Goal: Information Seeking & Learning: Find specific fact

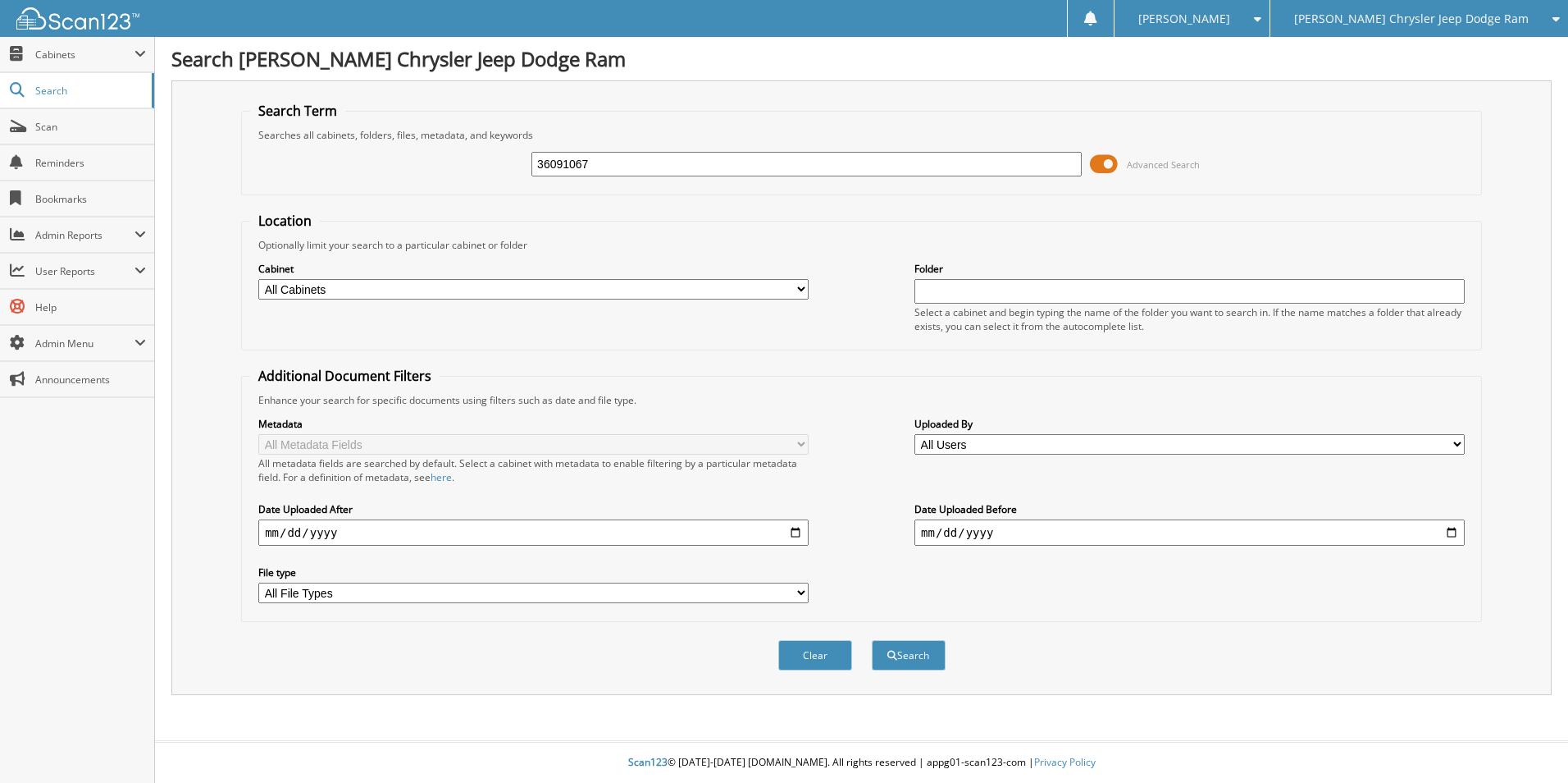
type input "36091067"
click at [872, 640] on button "Search" at bounding box center [909, 655] width 73 height 30
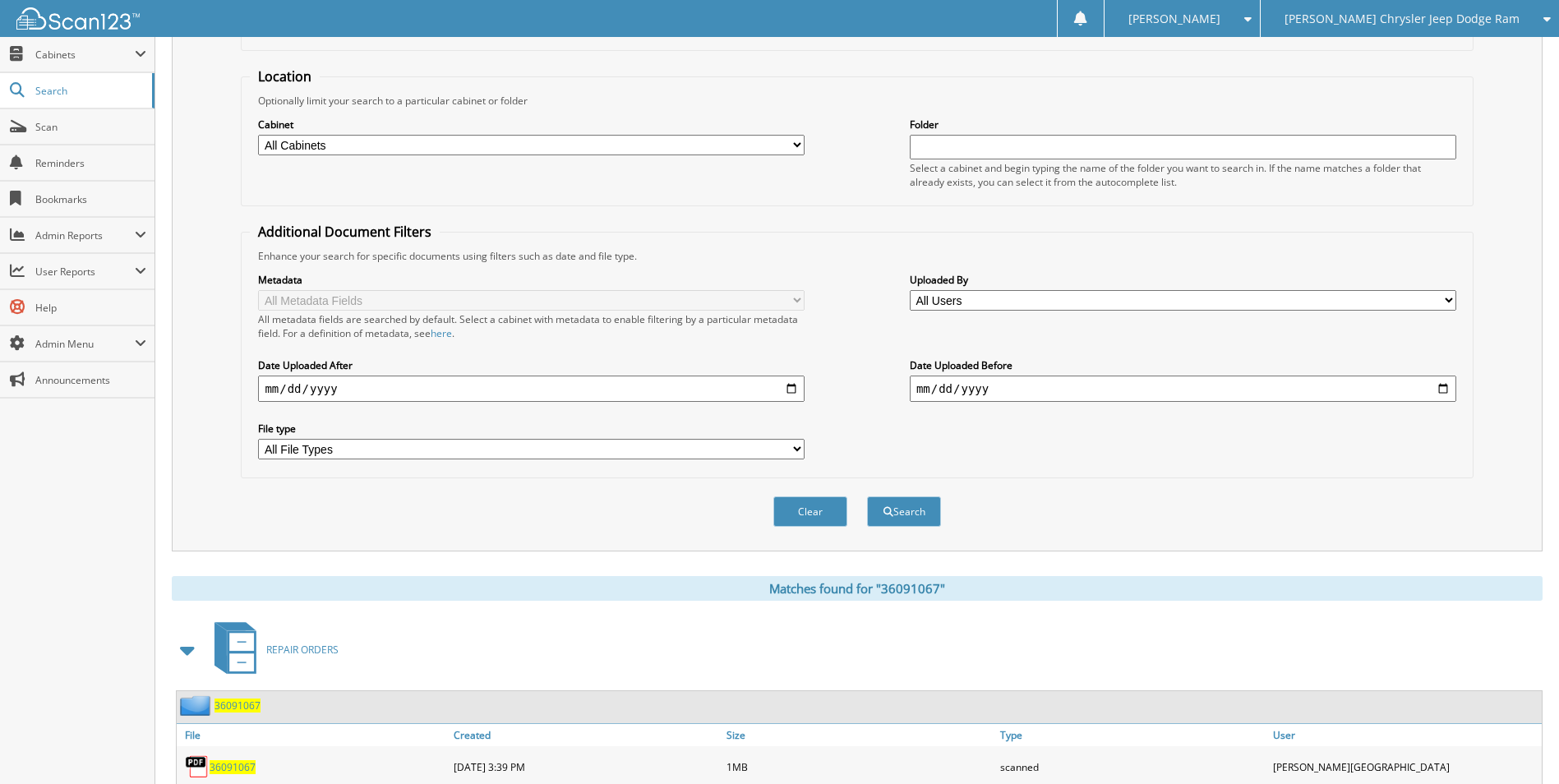
scroll to position [226, 0]
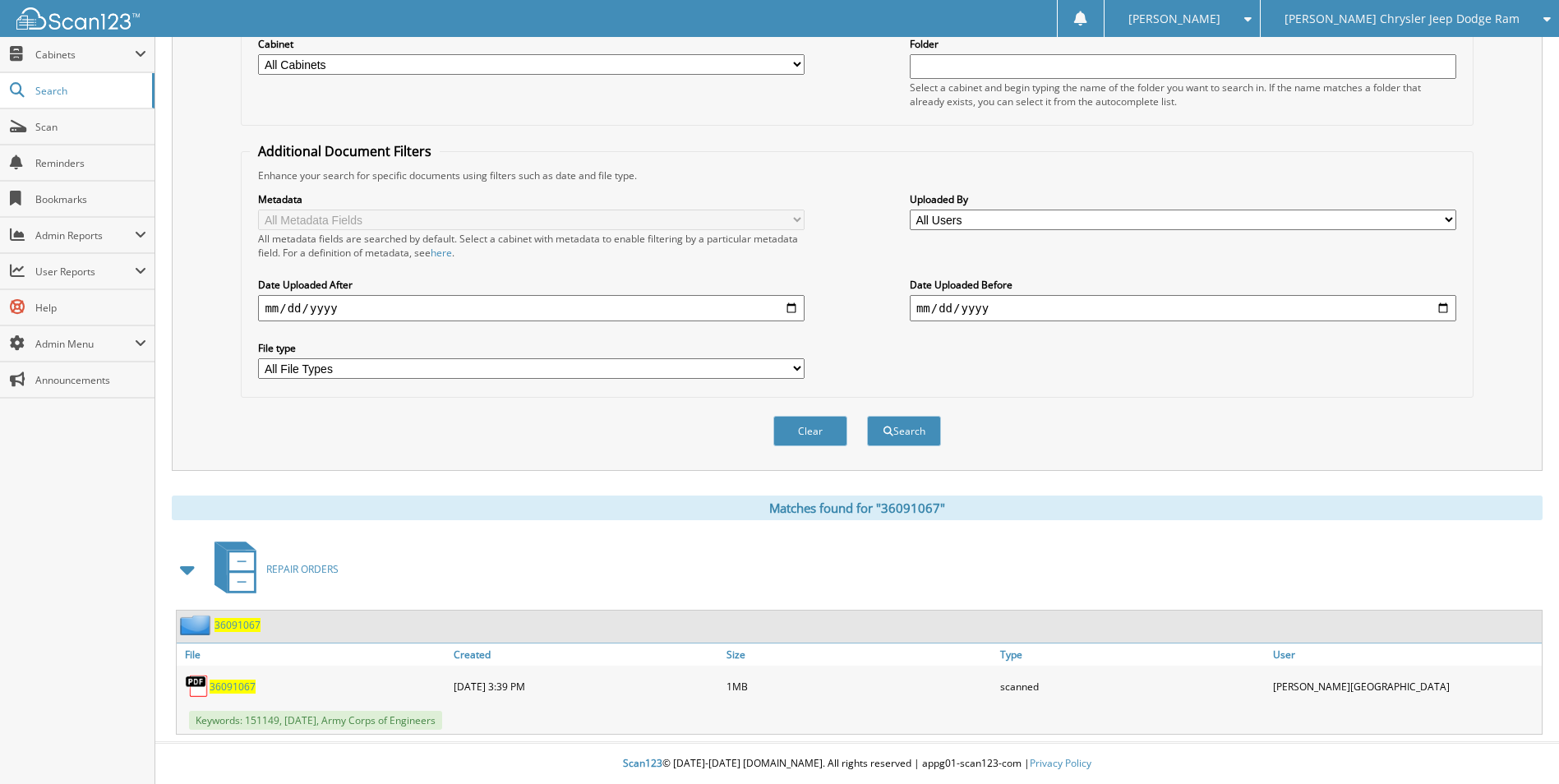
click at [234, 690] on span "36091067" at bounding box center [232, 686] width 46 height 14
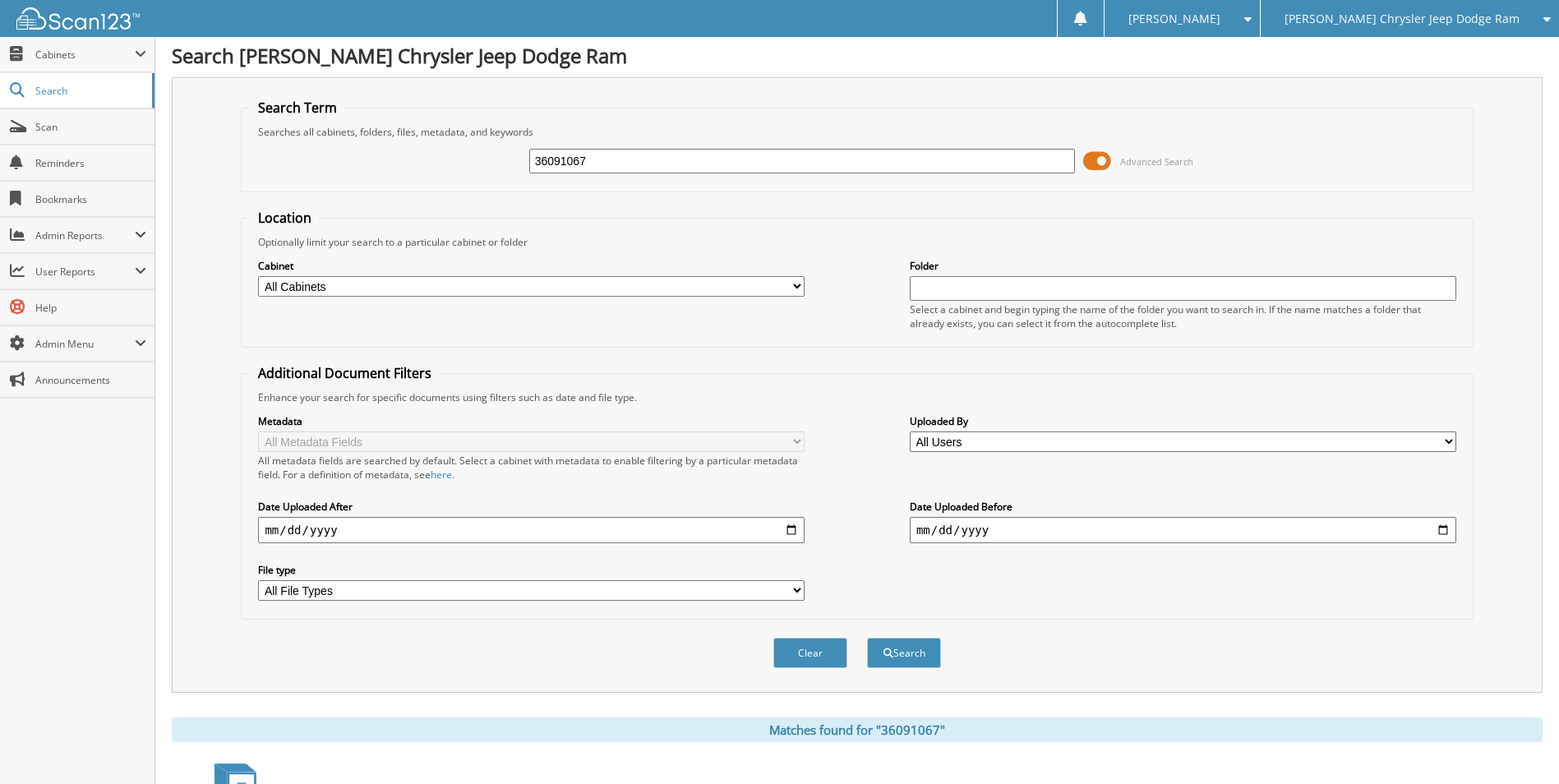
scroll to position [0, 0]
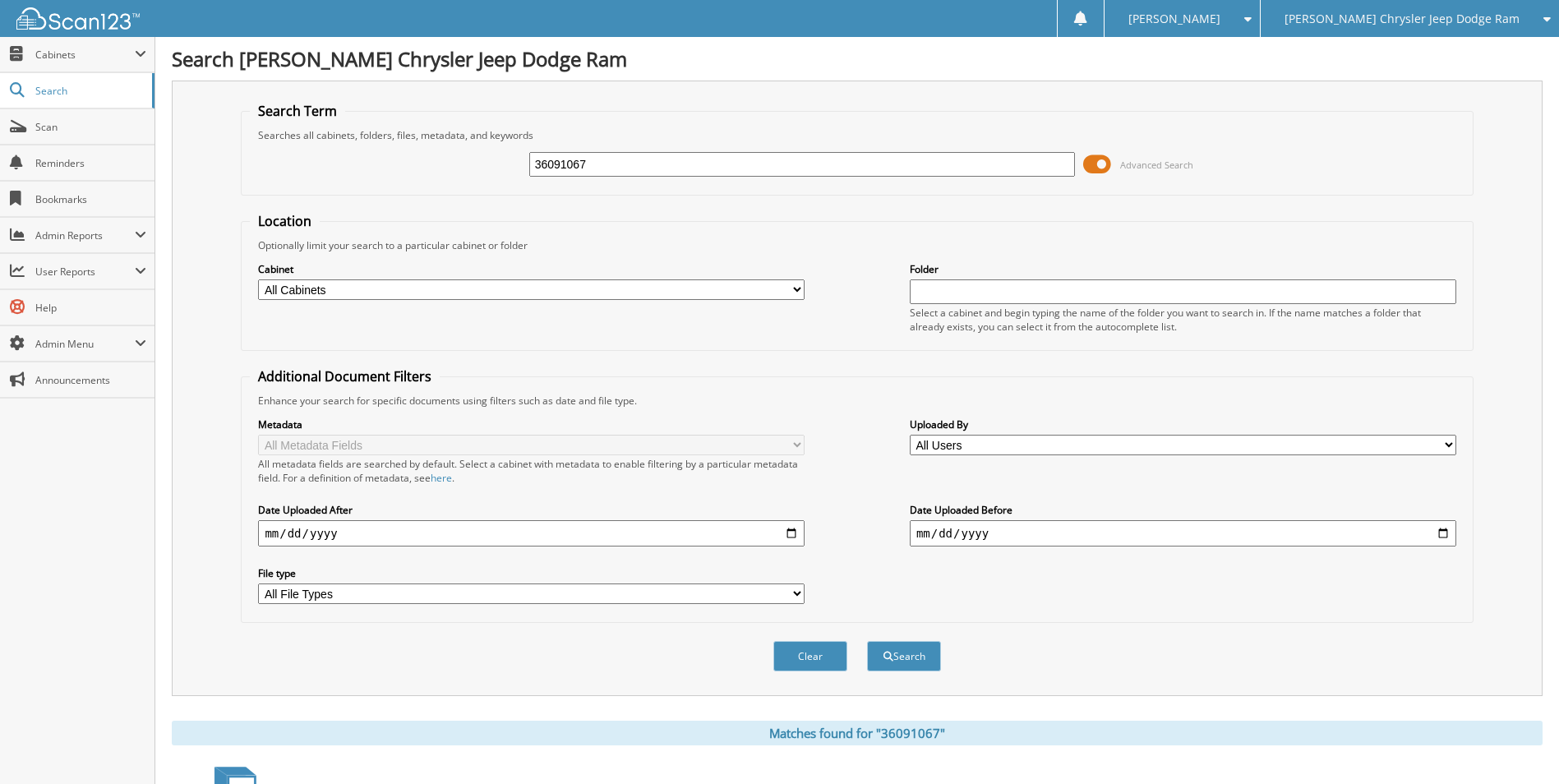
drag, startPoint x: 611, startPoint y: 163, endPoint x: 432, endPoint y: 167, distance: 179.0
click at [441, 167] on div "36091067 Advanced Search" at bounding box center [856, 163] width 1214 height 44
type input "36091201"
click at [867, 640] on button "Search" at bounding box center [904, 656] width 74 height 30
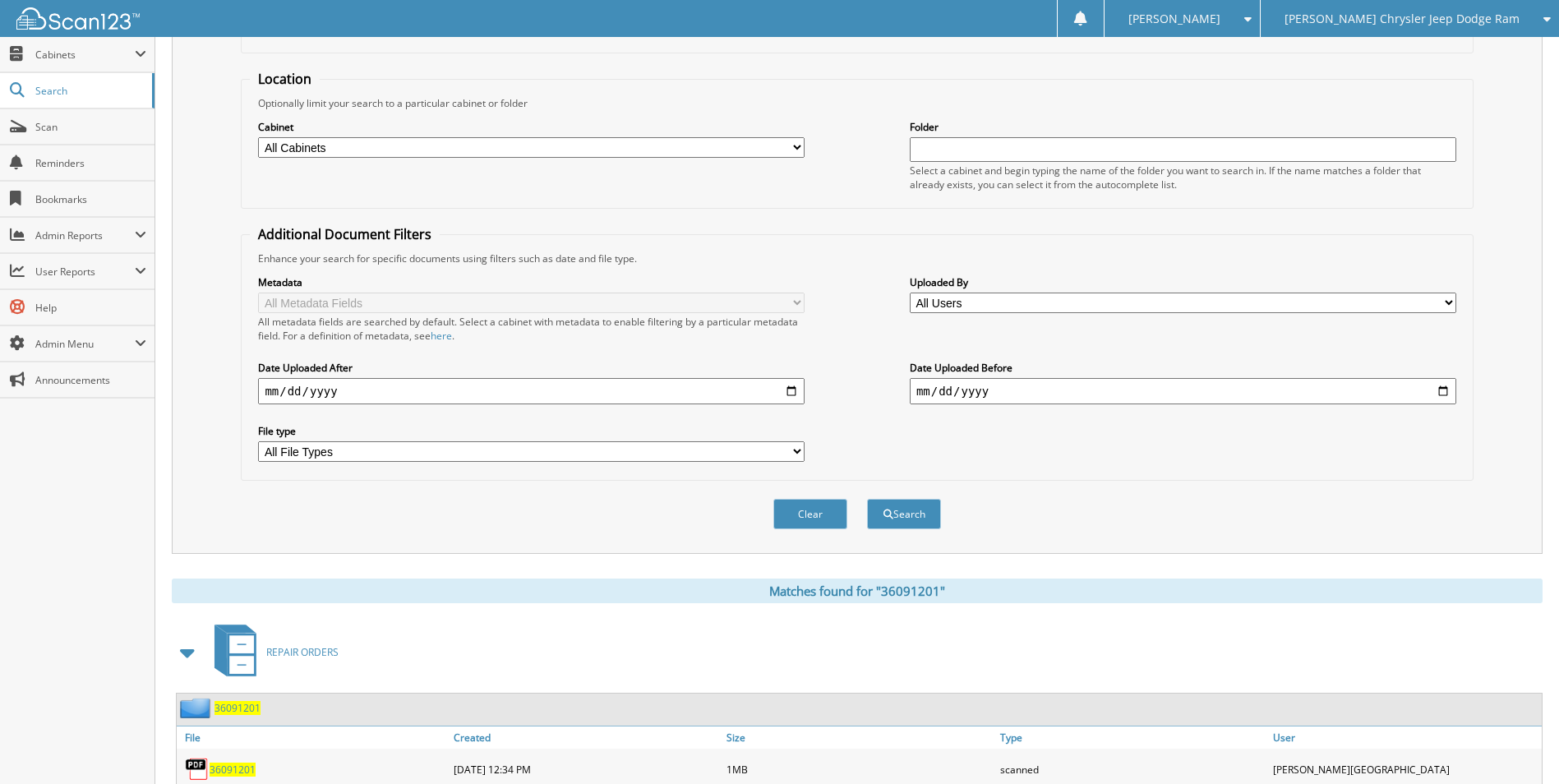
scroll to position [226, 0]
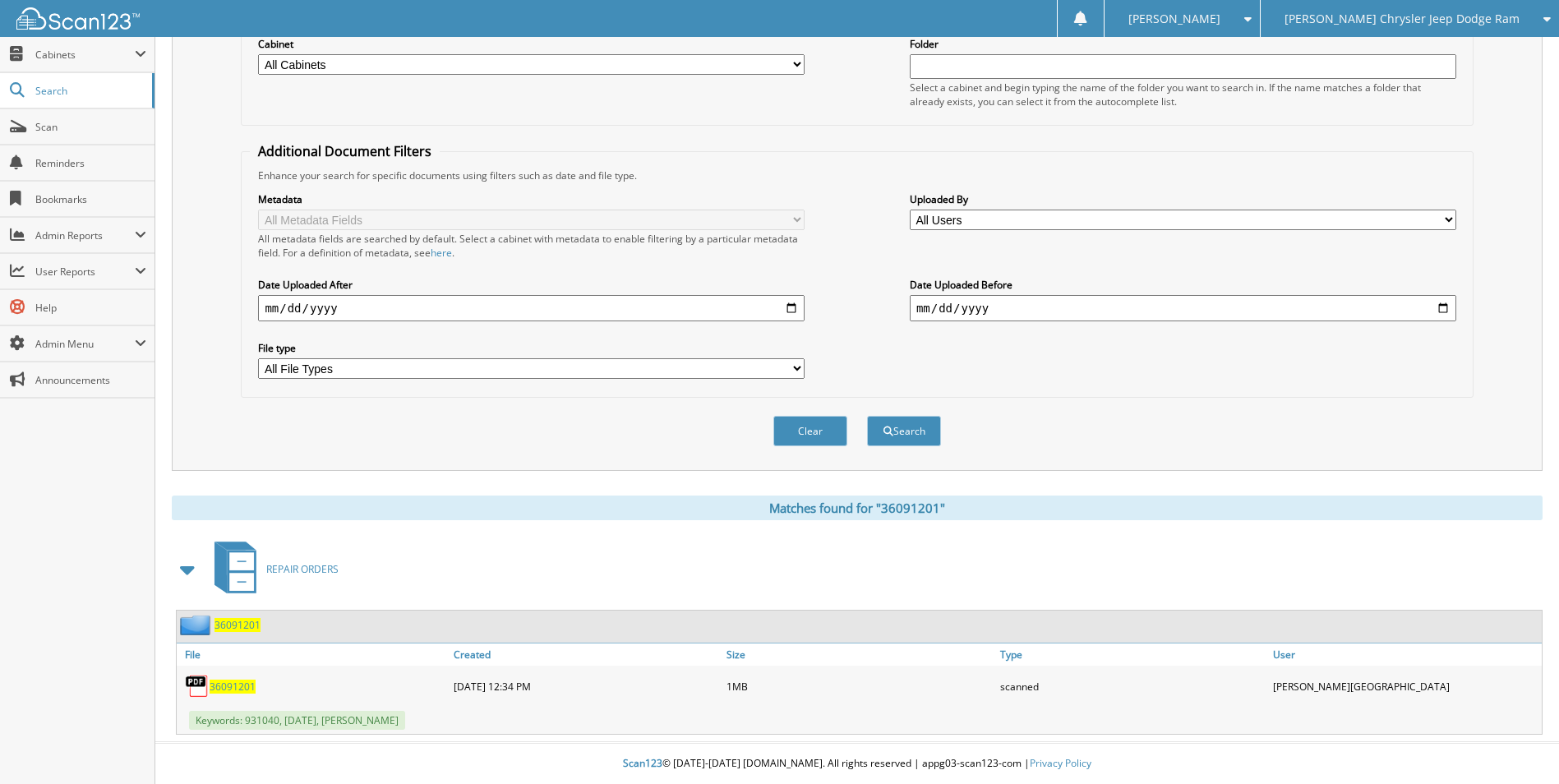
click at [215, 683] on span "36091201" at bounding box center [232, 686] width 46 height 14
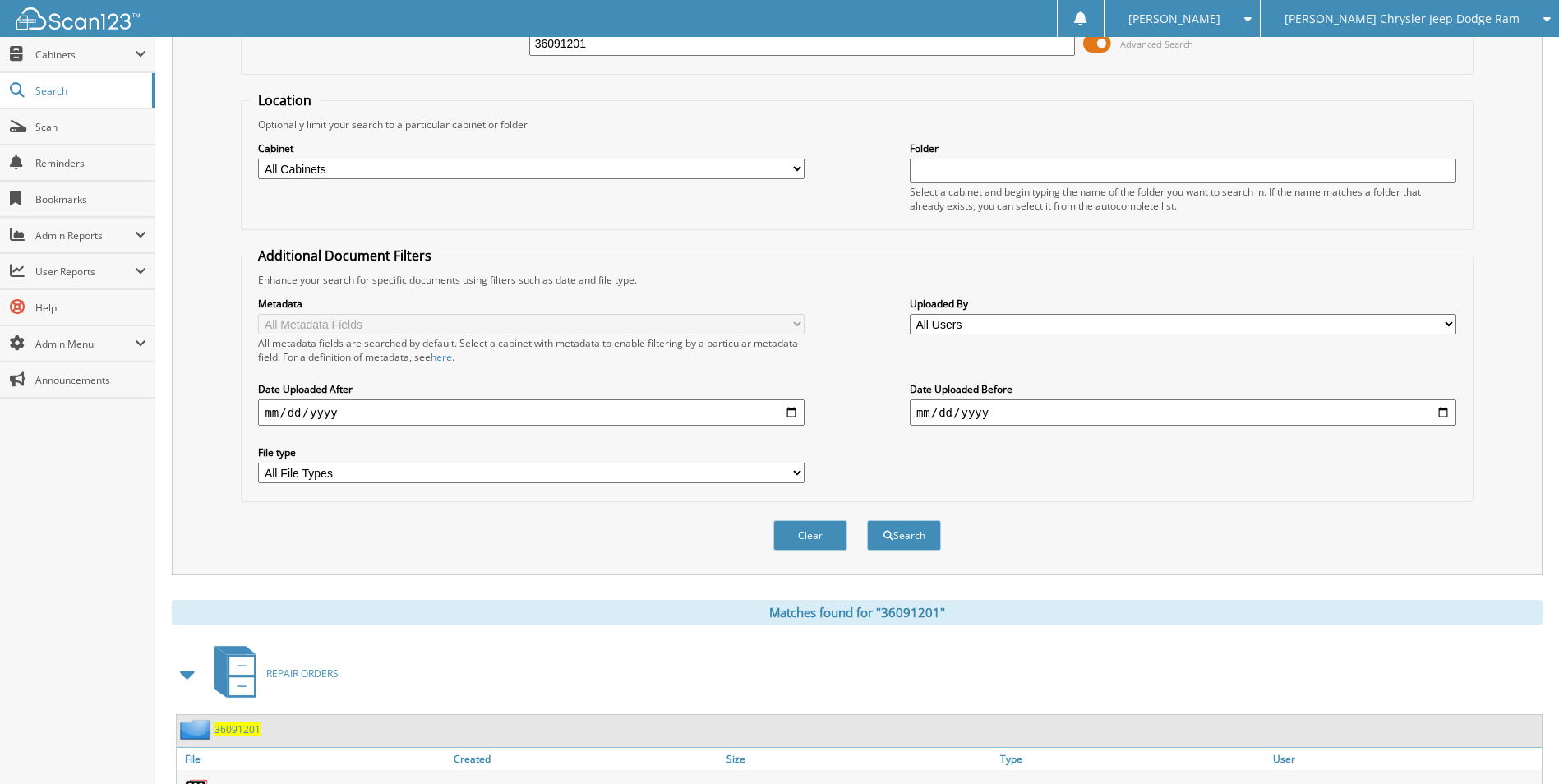
scroll to position [0, 0]
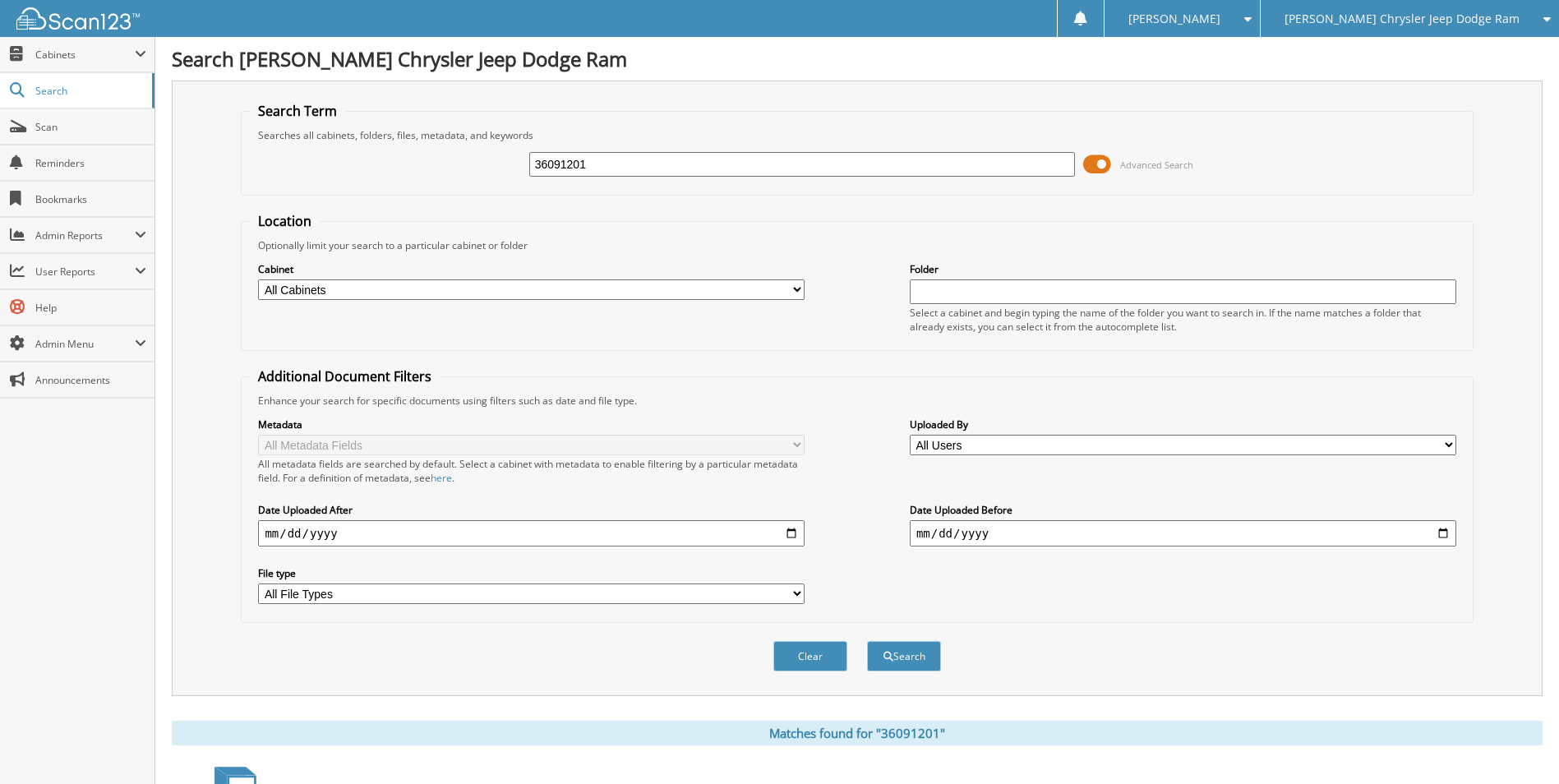
drag, startPoint x: 520, startPoint y: 152, endPoint x: 427, endPoint y: 164, distance: 93.8
click at [427, 164] on div "36091201 Advanced Search" at bounding box center [856, 163] width 1214 height 44
type input "36092311"
click at [867, 640] on button "Search" at bounding box center [904, 656] width 74 height 30
drag, startPoint x: 600, startPoint y: 160, endPoint x: 442, endPoint y: 161, distance: 158.0
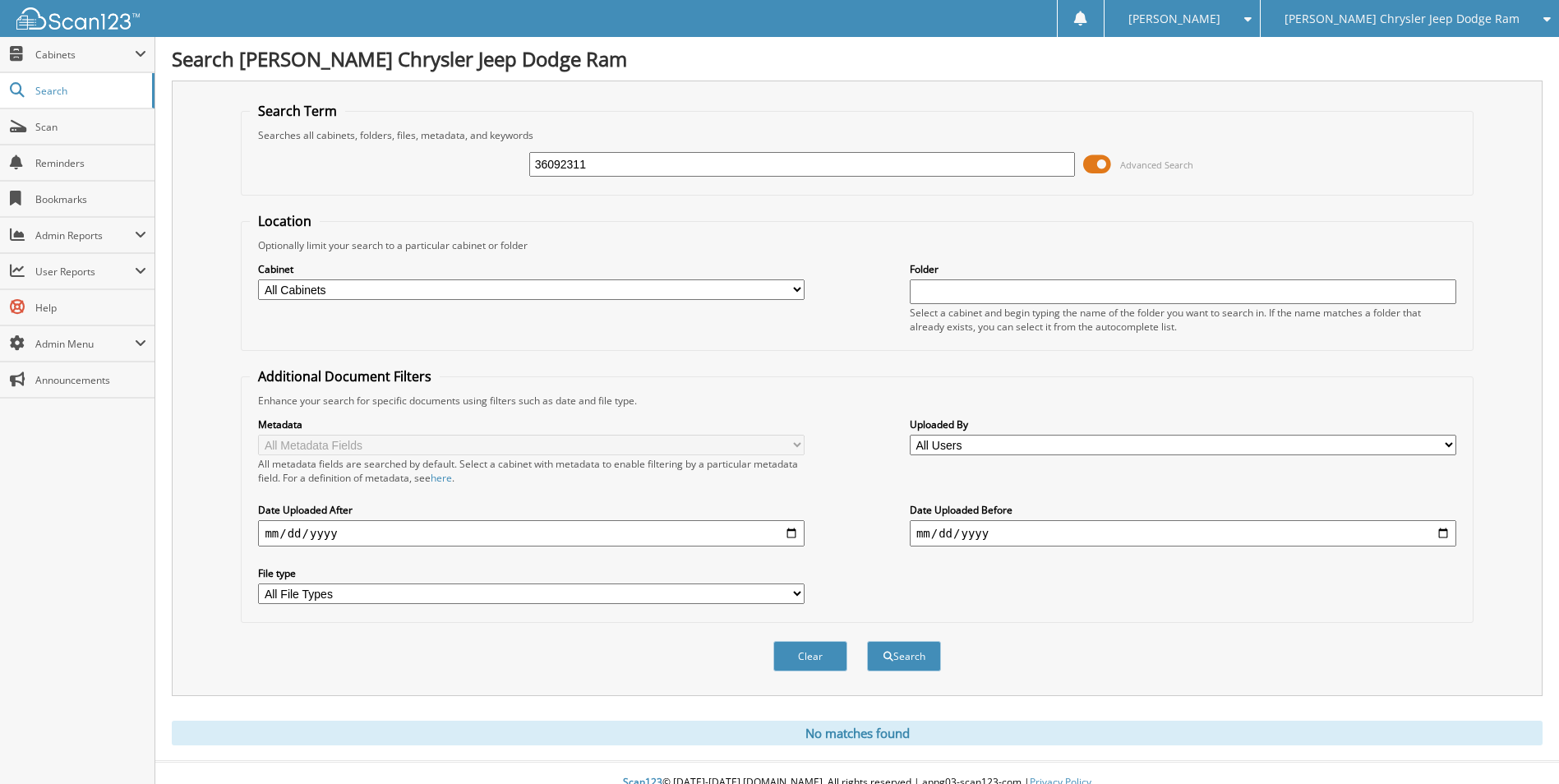
click at [450, 161] on div "36092311 Advanced Search" at bounding box center [856, 163] width 1214 height 44
type input "36092385"
click at [867, 640] on button "Search" at bounding box center [904, 656] width 74 height 30
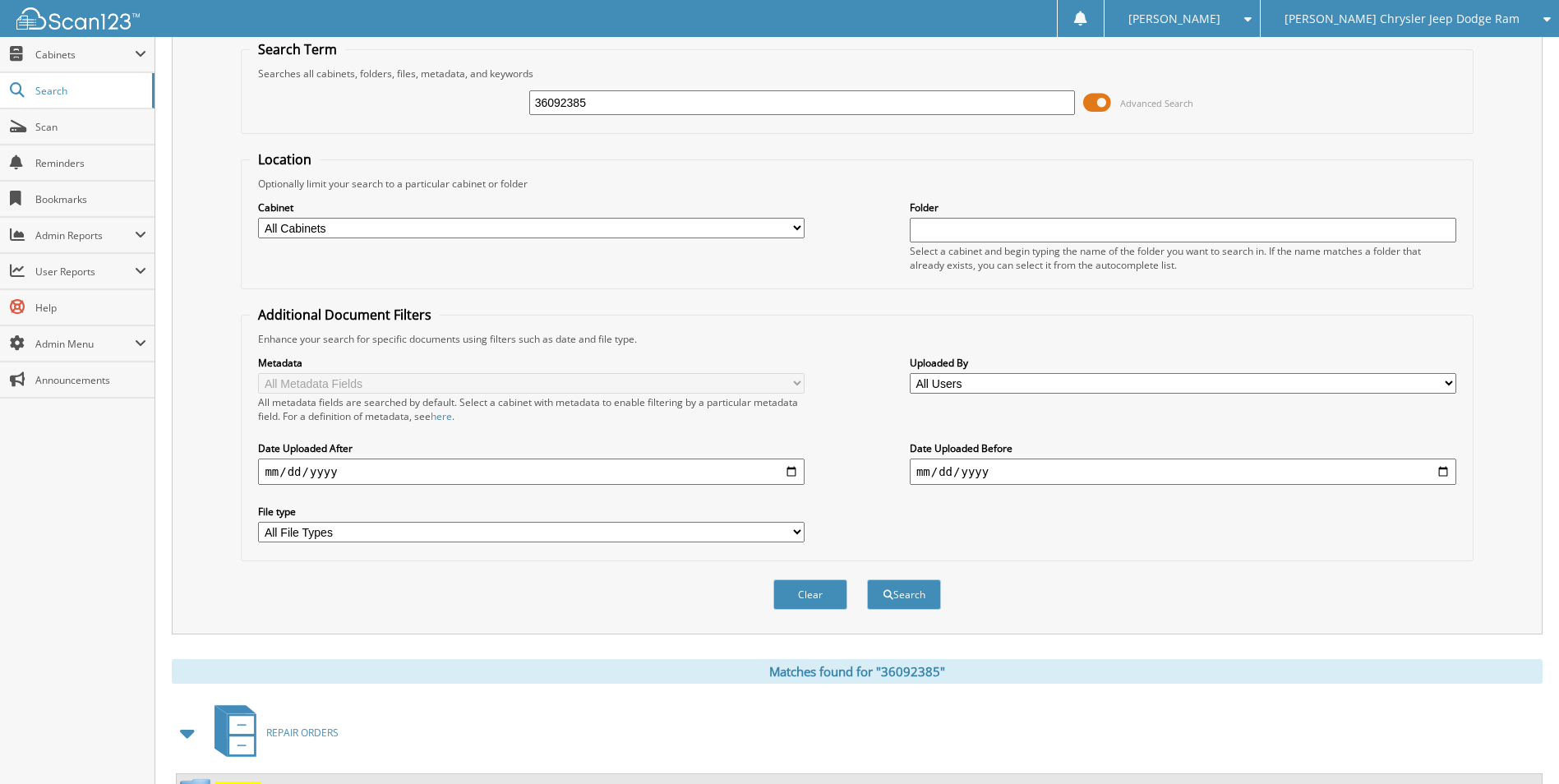
scroll to position [226, 0]
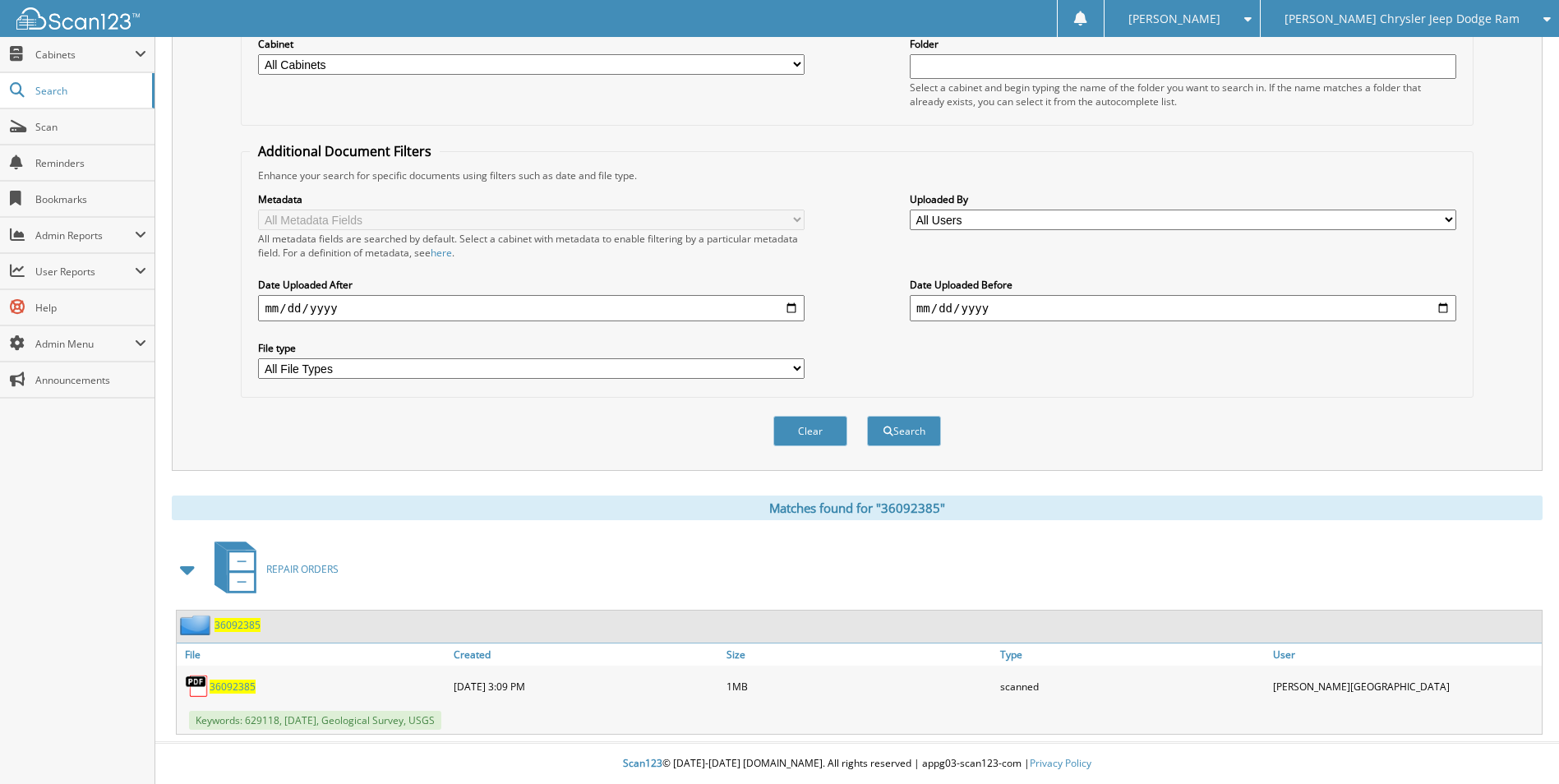
click at [232, 684] on span "36092385" at bounding box center [232, 686] width 46 height 14
